Goal: Subscribe to service/newsletter

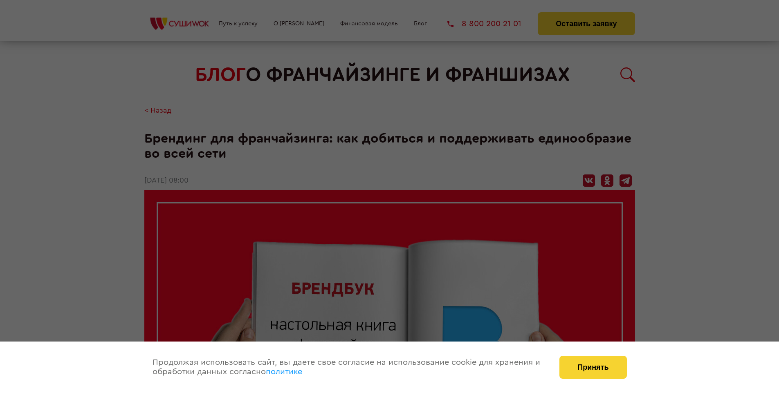
scroll to position [881, 0]
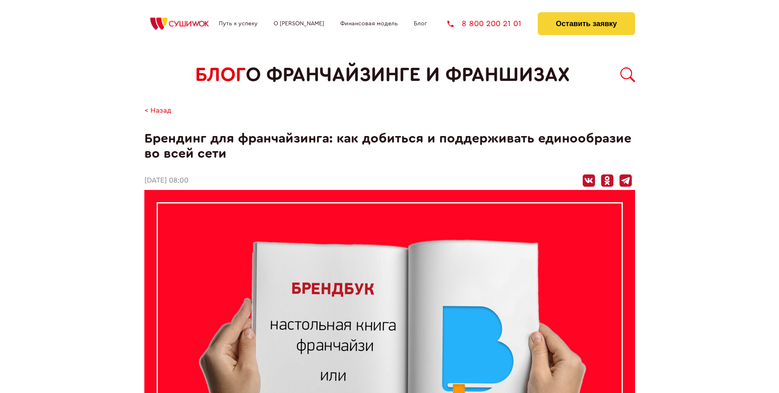
scroll to position [676, 0]
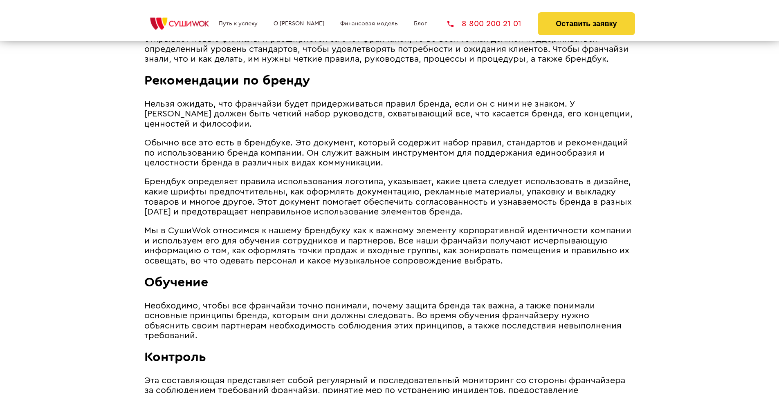
click at [386, 180] on span "Брендбук определяет правила использования логотипа, указывает, какие цвета след…" at bounding box center [387, 196] width 487 height 39
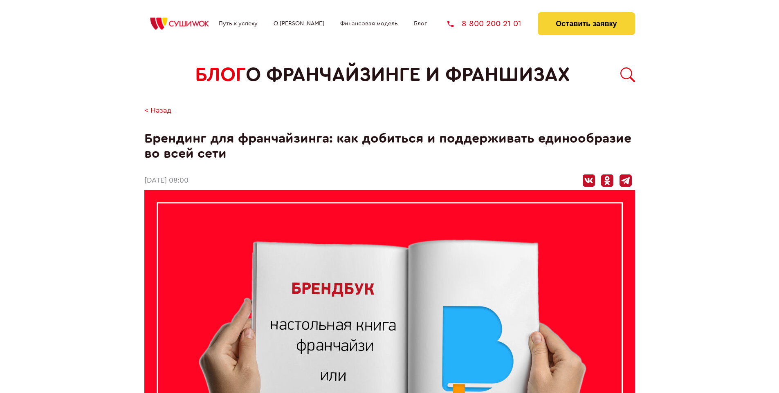
scroll to position [881, 0]
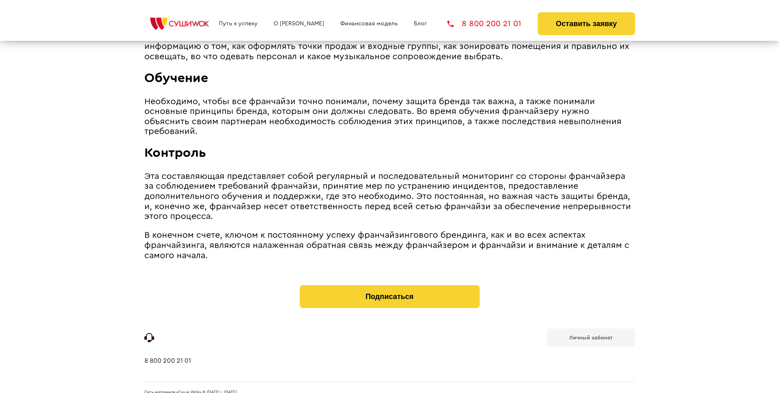
click at [590, 335] on b "Личный кабинет" at bounding box center [590, 337] width 43 height 5
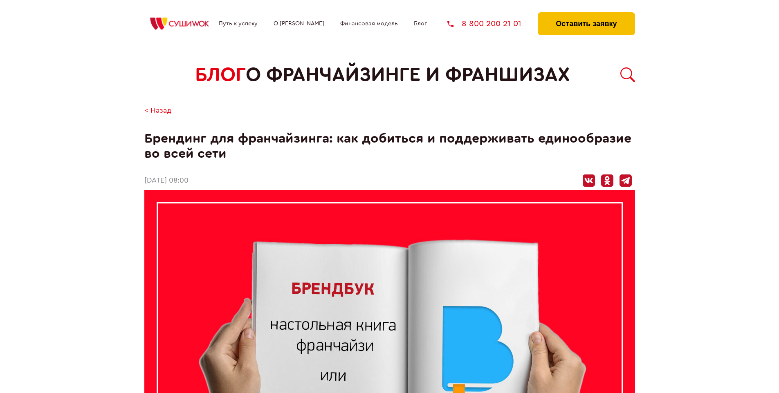
click at [586, 14] on button "Оставить заявку" at bounding box center [586, 23] width 97 height 23
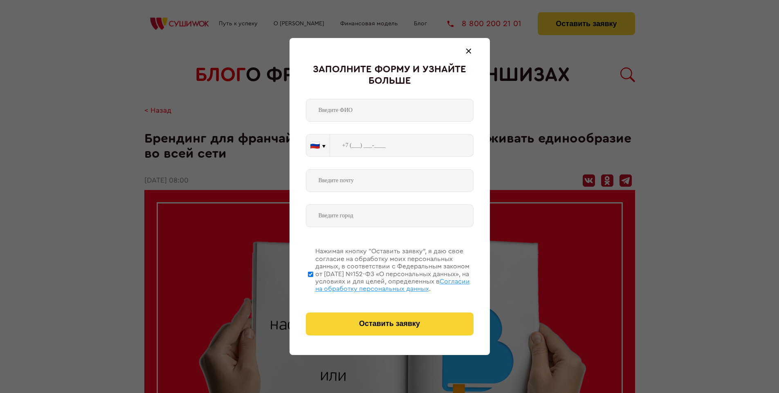
click at [379, 284] on span "Согласии на обработку персональных данных" at bounding box center [392, 285] width 155 height 14
click at [313, 284] on input "Нажимая кнопку “Оставить заявку”, я даю свое согласие на обработку моих персона…" at bounding box center [310, 274] width 5 height 65
checkbox input "false"
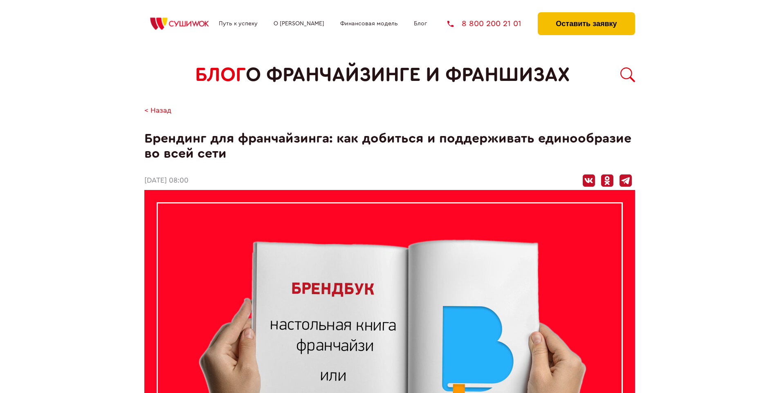
click at [586, 14] on button "Оставить заявку" at bounding box center [586, 23] width 97 height 23
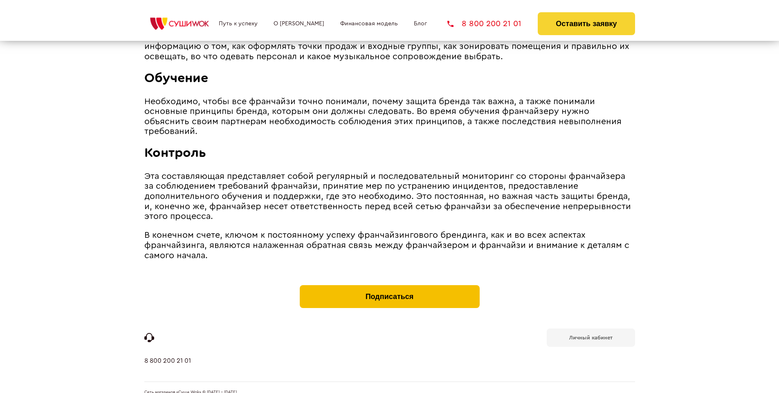
click at [389, 285] on button "Подписаться" at bounding box center [390, 296] width 180 height 23
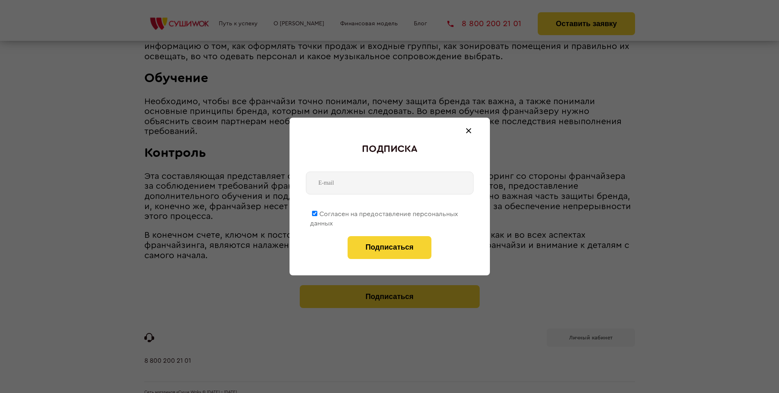
click at [384, 213] on span "Согласен на предоставление персональных данных" at bounding box center [384, 219] width 148 height 16
click at [317, 213] on input "Согласен на предоставление персональных данных" at bounding box center [314, 213] width 5 height 5
checkbox input "false"
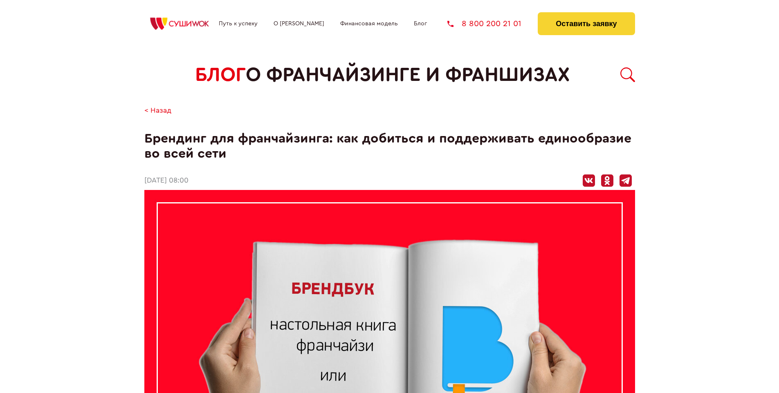
scroll to position [881, 0]
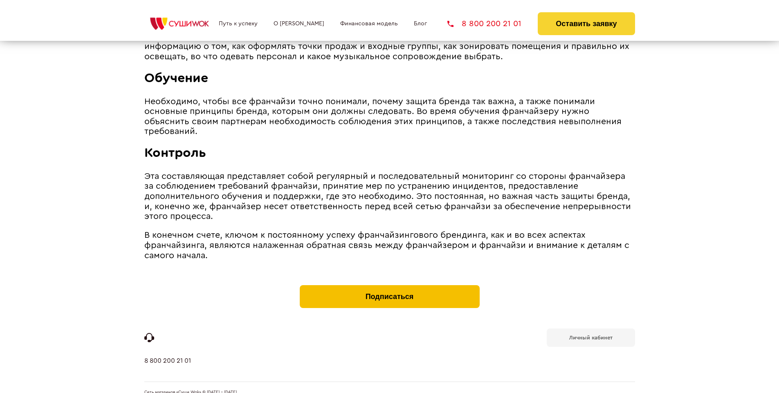
click at [389, 285] on button "Подписаться" at bounding box center [390, 296] width 180 height 23
